Goal: Information Seeking & Learning: Learn about a topic

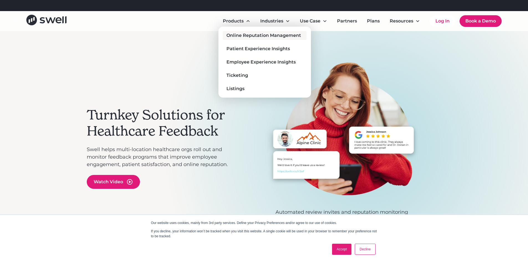
click at [250, 32] on div "Online Reputation Management" at bounding box center [263, 35] width 75 height 7
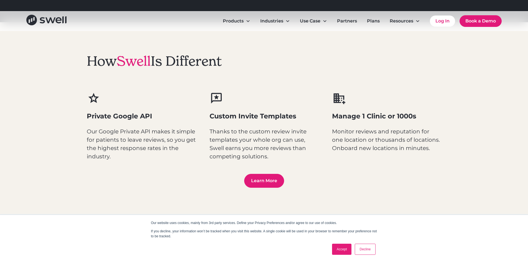
scroll to position [748, 0]
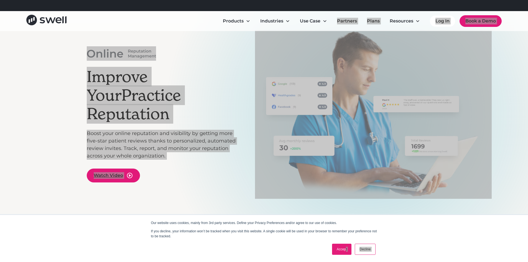
scroll to position [32, 0]
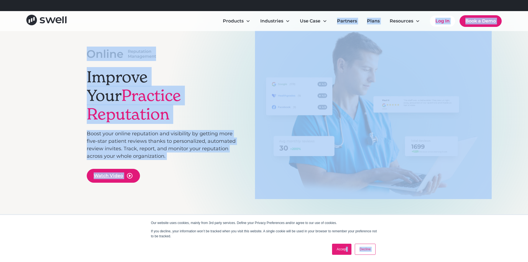
click at [203, 61] on div at bounding box center [161, 54] width 149 height 14
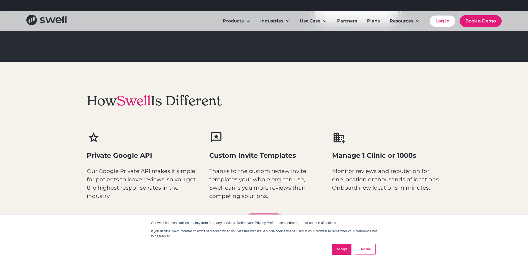
scroll to position [720, 0]
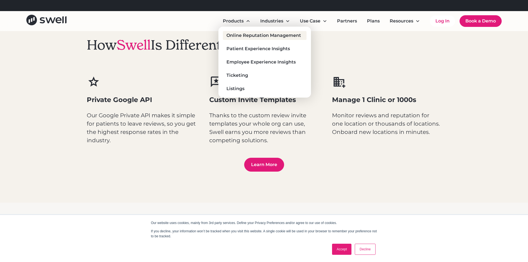
click at [251, 37] on div "Online Reputation Management" at bounding box center [263, 35] width 75 height 7
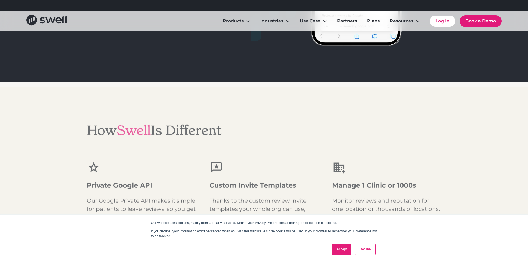
scroll to position [693, 0]
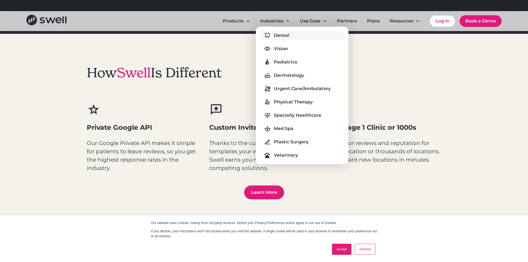
click at [279, 36] on div "Dental" at bounding box center [282, 35] width 16 height 7
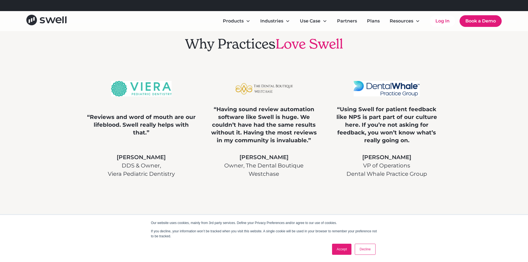
scroll to position [1330, 0]
